Goal: Information Seeking & Learning: Learn about a topic

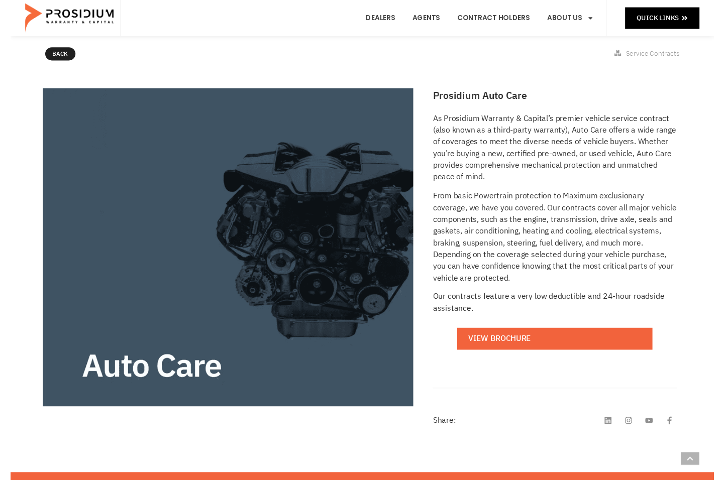
scroll to position [98, 0]
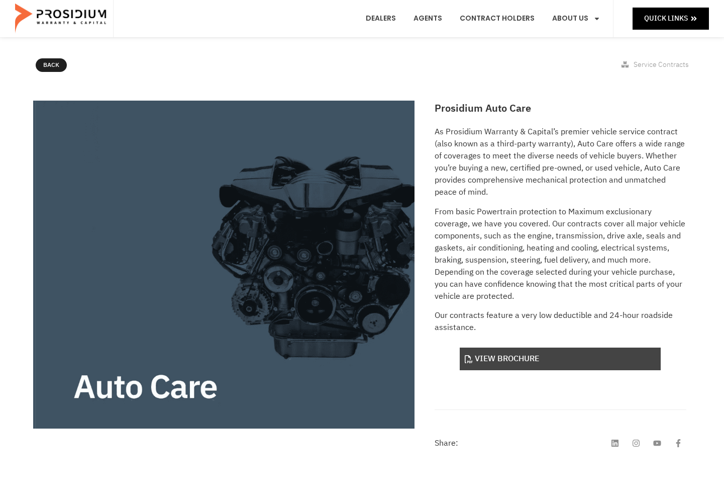
click at [553, 364] on link "View Brochure" at bounding box center [560, 358] width 201 height 23
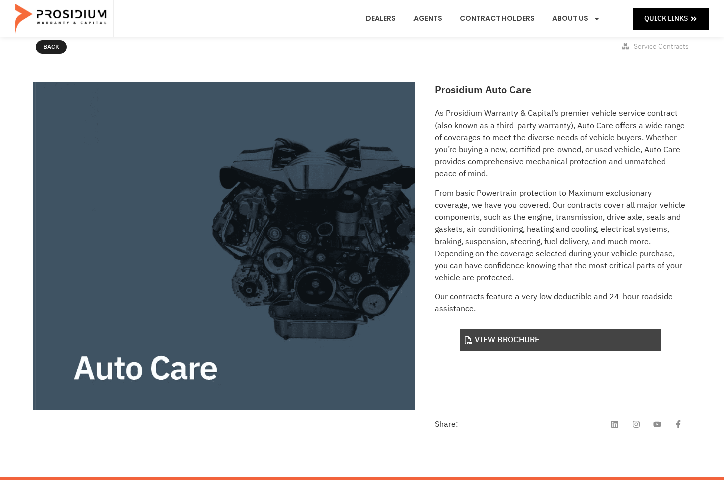
click at [506, 338] on link "View Brochure" at bounding box center [560, 340] width 201 height 23
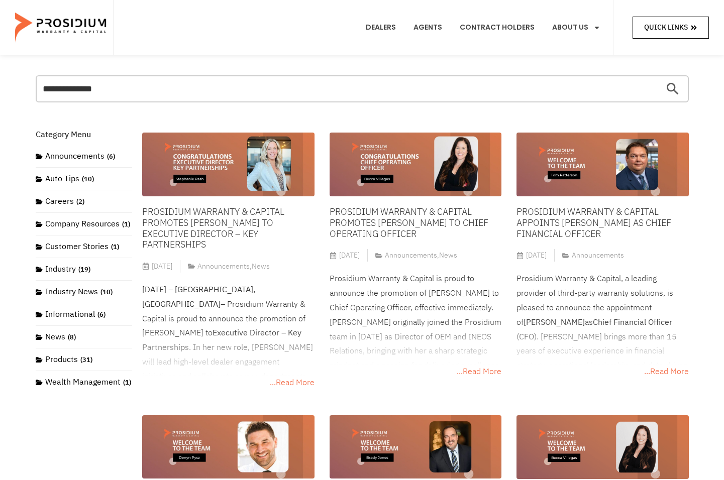
click at [656, 32] on span "Quick Links" at bounding box center [666, 27] width 44 height 13
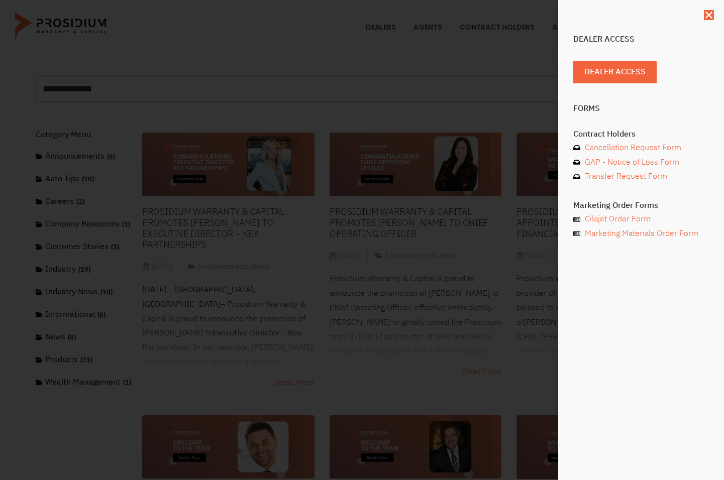
click at [478, 66] on div "Dealer Access Dealer Access Forms Contract Holders Cancellation Request Form GA…" at bounding box center [362, 240] width 724 height 480
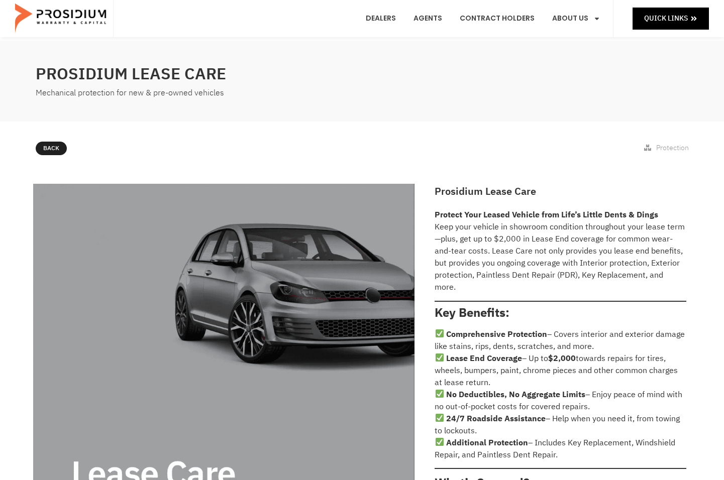
scroll to position [13, 0]
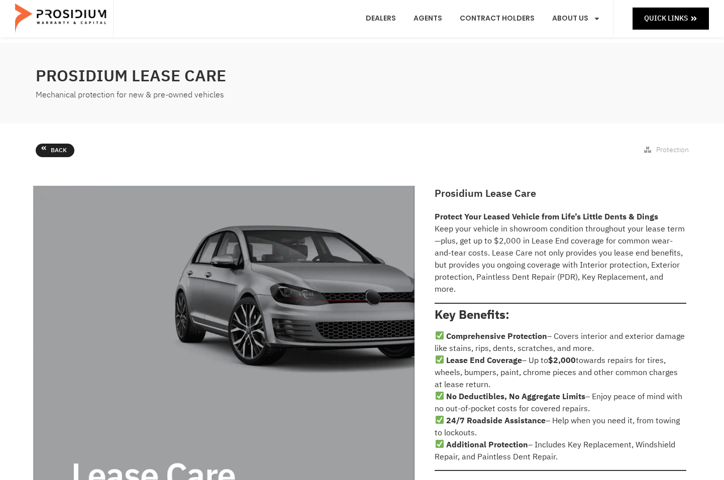
click at [49, 153] on link "Back" at bounding box center [55, 151] width 39 height 14
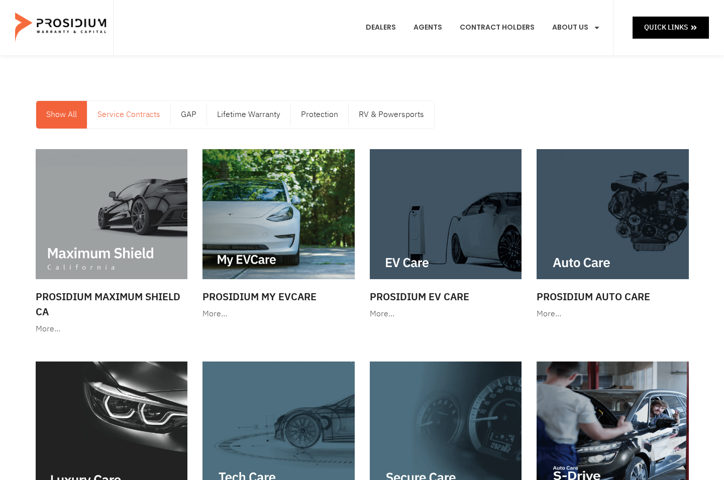
click at [126, 118] on link "Service Contracts" at bounding box center [128, 115] width 83 height 28
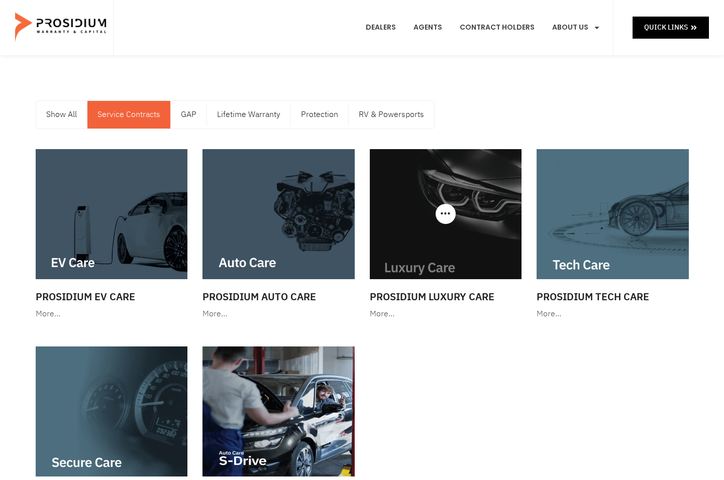
click at [453, 270] on img at bounding box center [446, 214] width 152 height 130
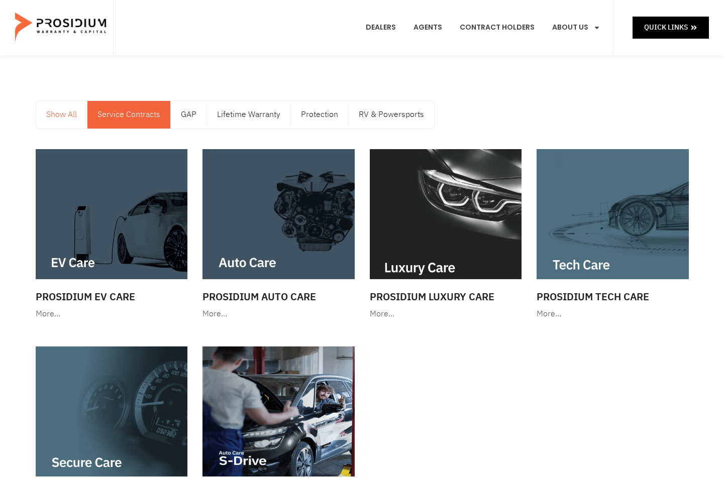
click at [64, 123] on link "Show All" at bounding box center [61, 115] width 51 height 28
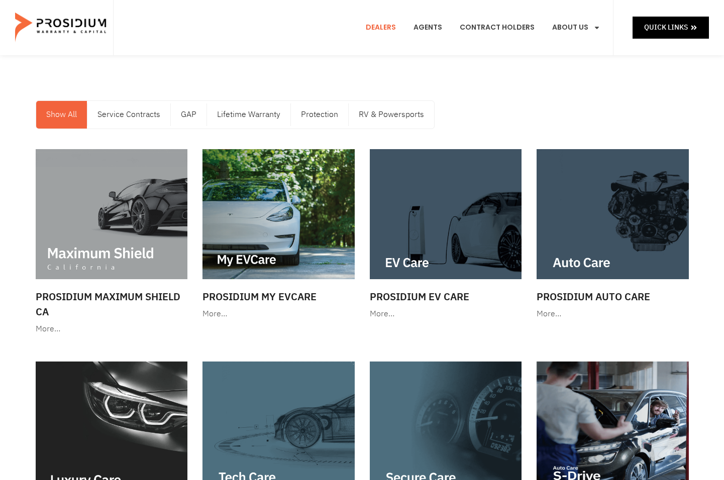
click at [390, 23] on link "Dealers" at bounding box center [380, 27] width 45 height 37
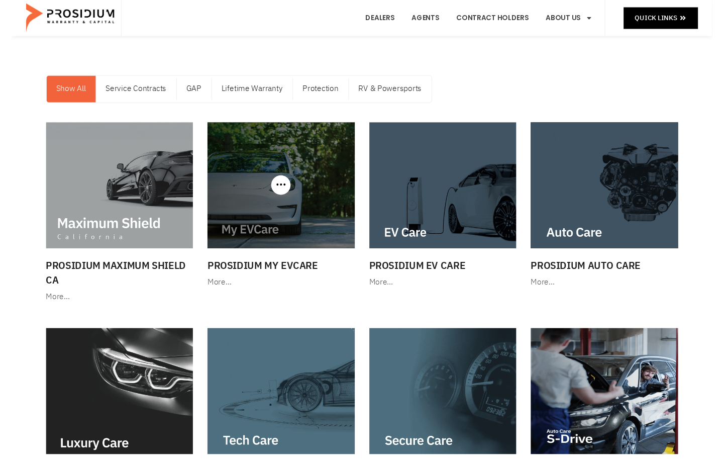
scroll to position [24, 0]
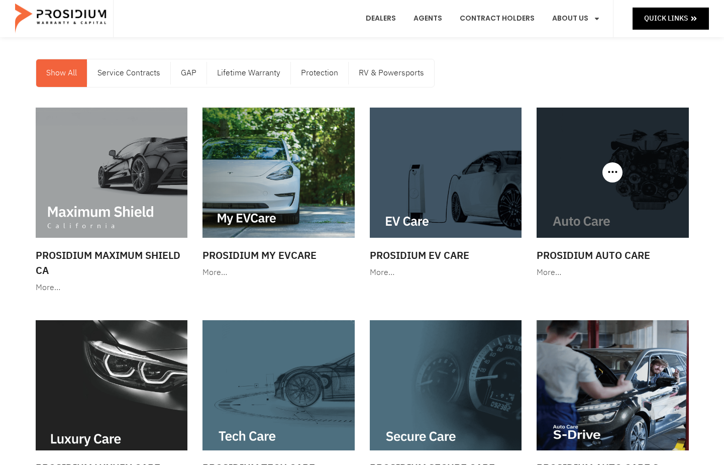
click at [614, 195] on img at bounding box center [613, 173] width 152 height 130
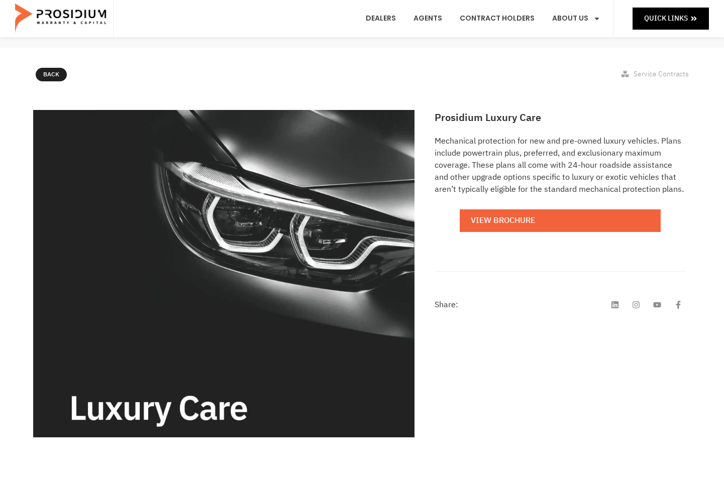
scroll to position [100, 0]
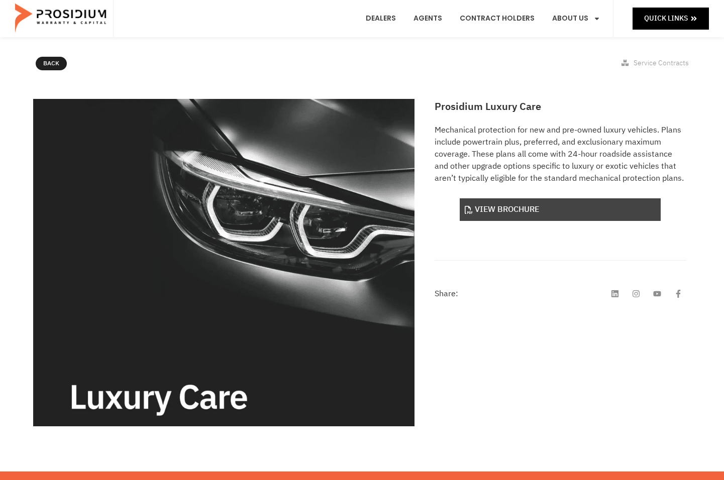
click at [502, 218] on link "View Brochure" at bounding box center [560, 210] width 201 height 23
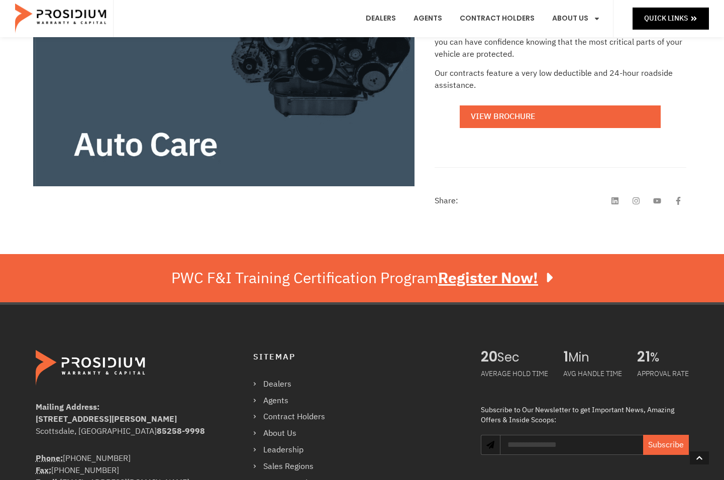
scroll to position [287, 0]
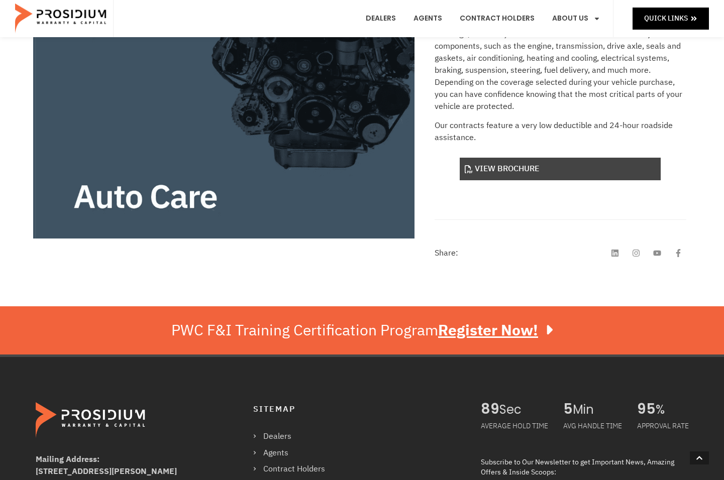
click at [510, 166] on link "View Brochure" at bounding box center [560, 169] width 201 height 23
